Goal: Find contact information: Find contact information

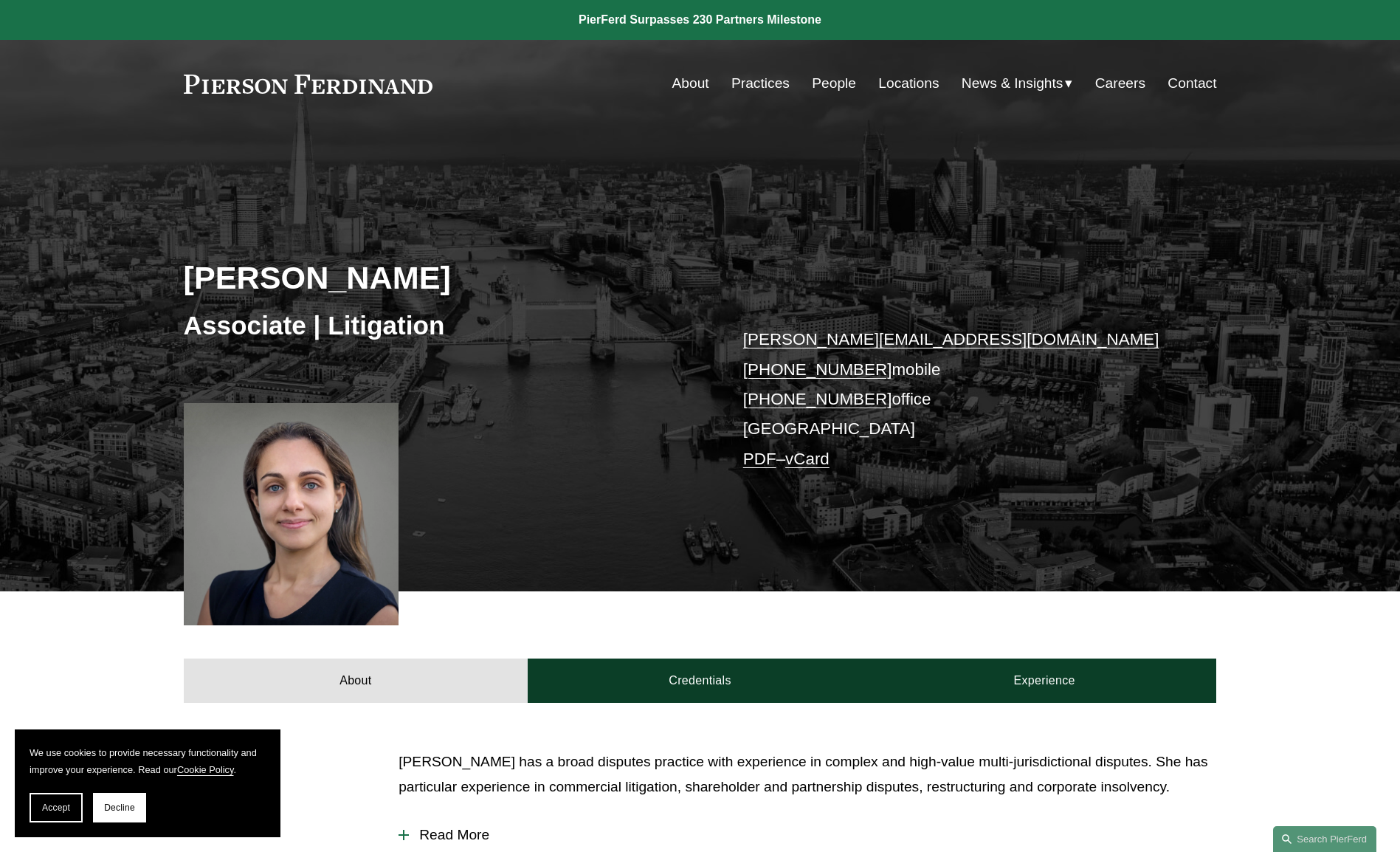
click at [327, 73] on div "About Practices People Locations News & Insights News" at bounding box center [700, 83] width 1033 height 28
click at [322, 88] on link at bounding box center [308, 84] width 249 height 19
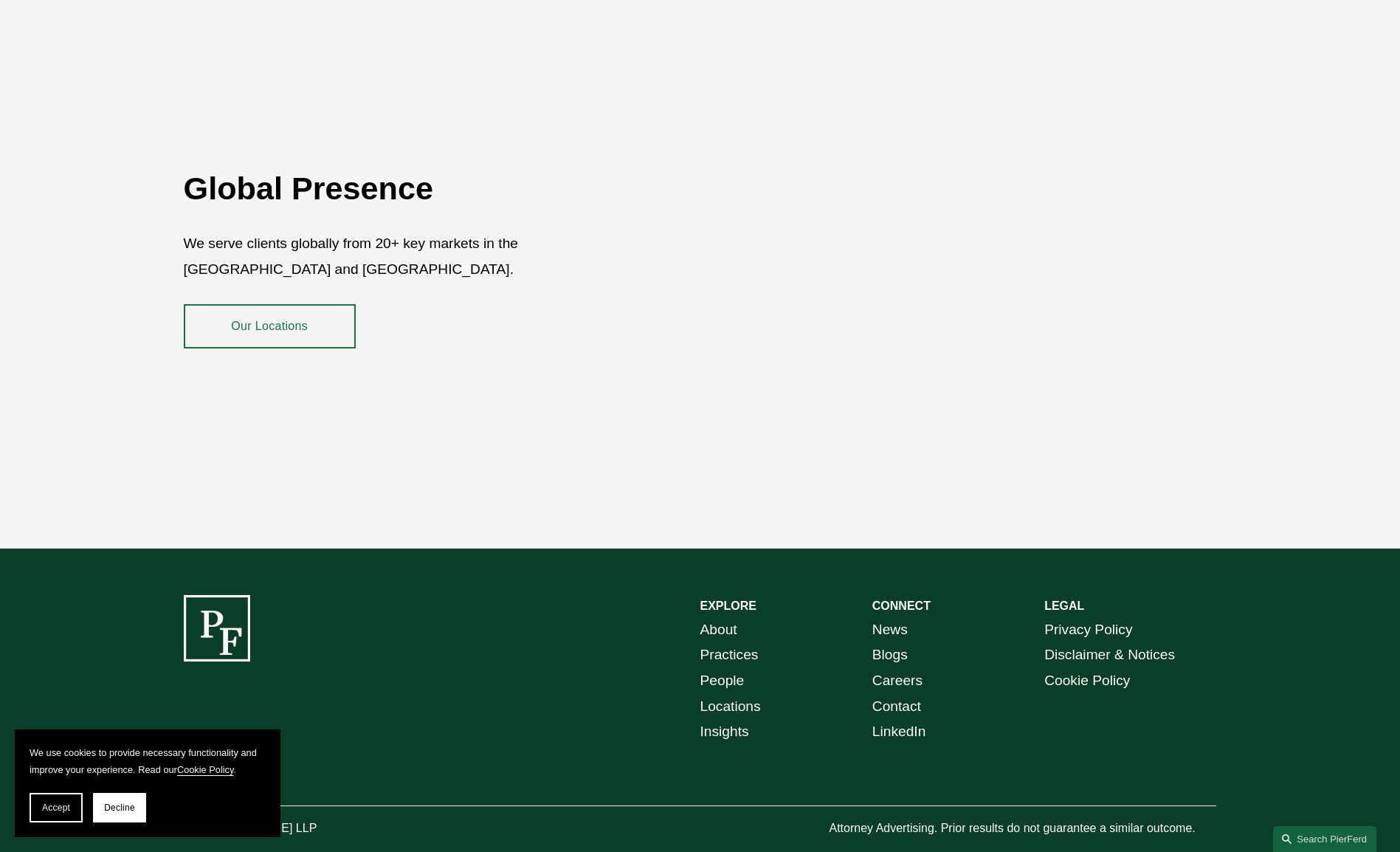
scroll to position [2683, 0]
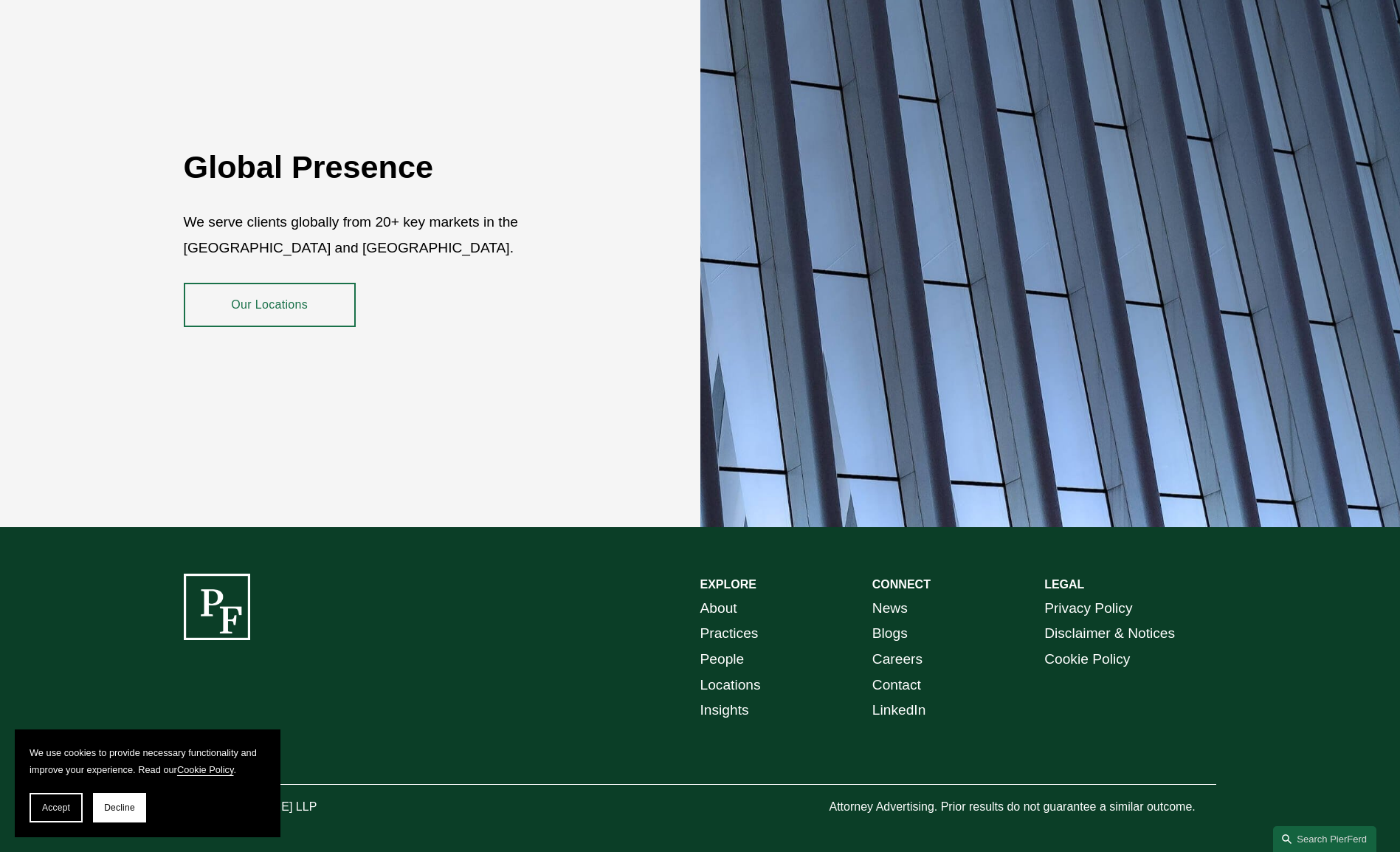
click at [887, 676] on link "Contact" at bounding box center [896, 685] width 48 height 26
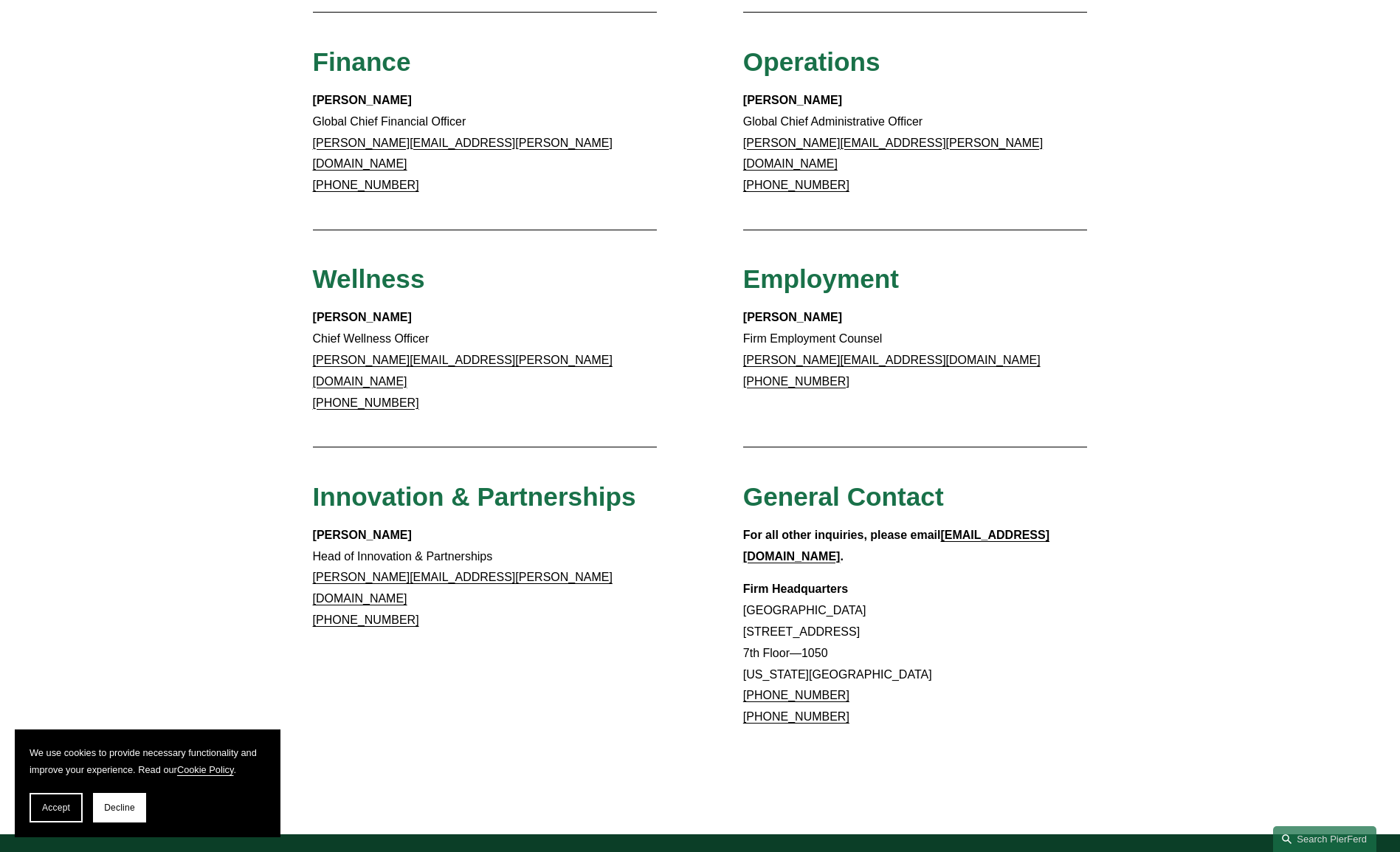
scroll to position [1033, 0]
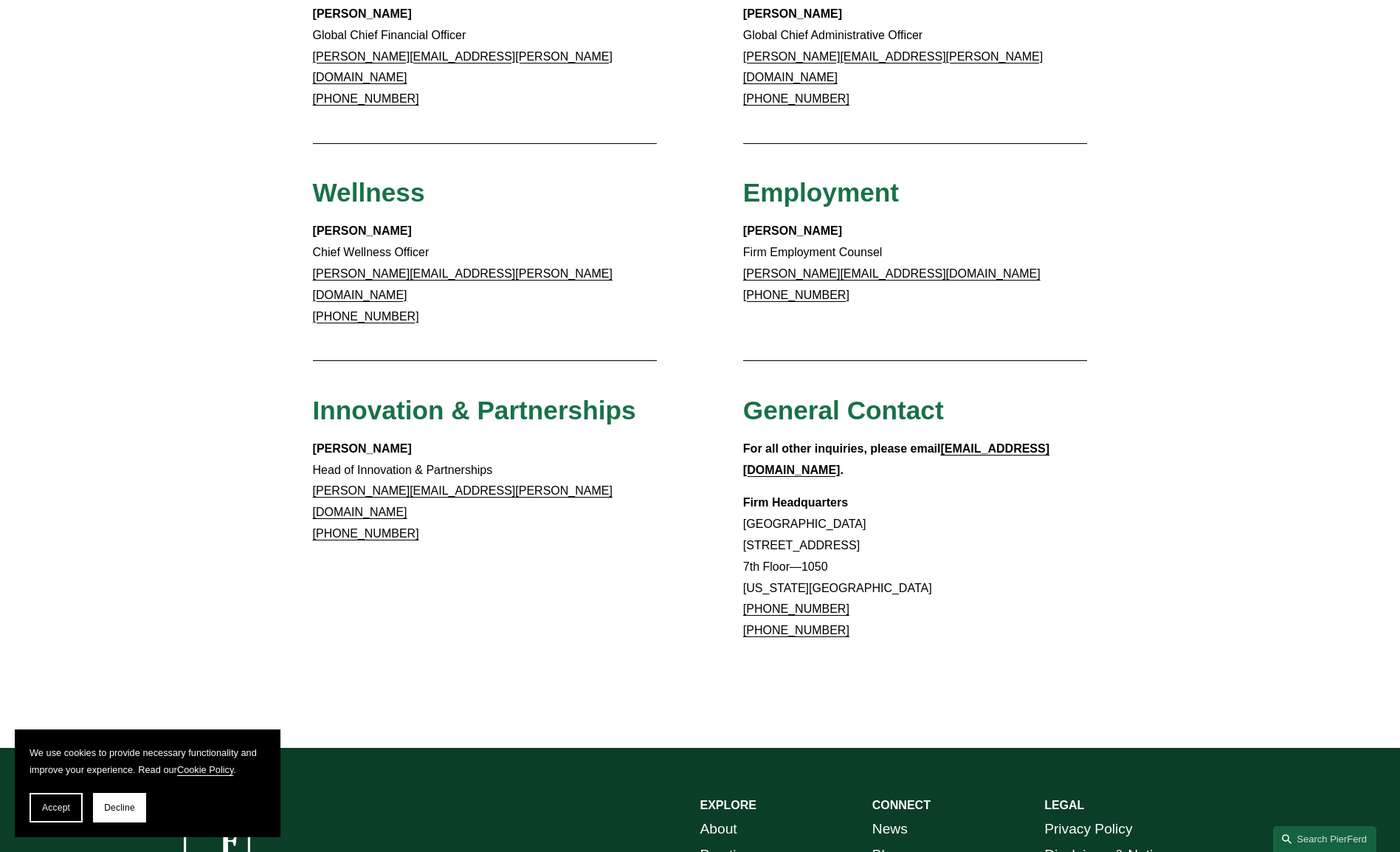
drag, startPoint x: 743, startPoint y: 452, endPoint x: 902, endPoint y: 536, distance: 179.8
click at [902, 536] on p "Firm Headquarters Rockefeller Center 1270 Avenue of the Americas 7th Floor—1050…" at bounding box center [916, 567] width 345 height 149
copy p "Rockefeller Center 1270 Avenue of the Americas 7th Floor—1050 New York, NY 1002…"
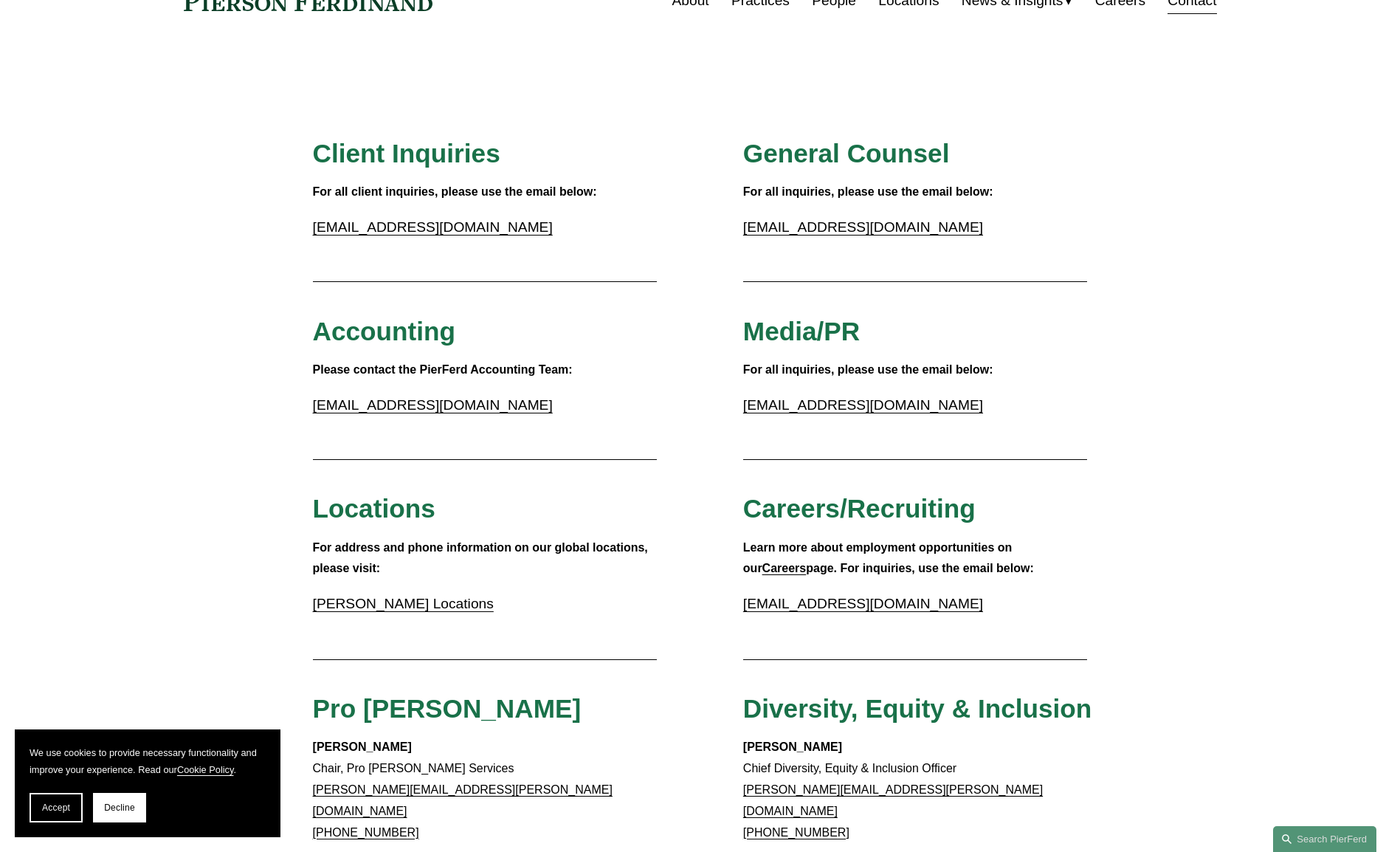
scroll to position [0, 0]
